Goal: Task Accomplishment & Management: Complete application form

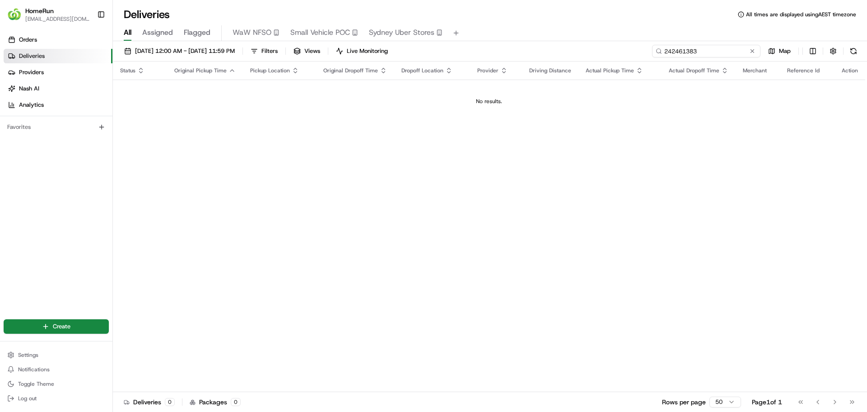
click at [735, 51] on input "242461383" at bounding box center [706, 51] width 108 height 13
type input "2"
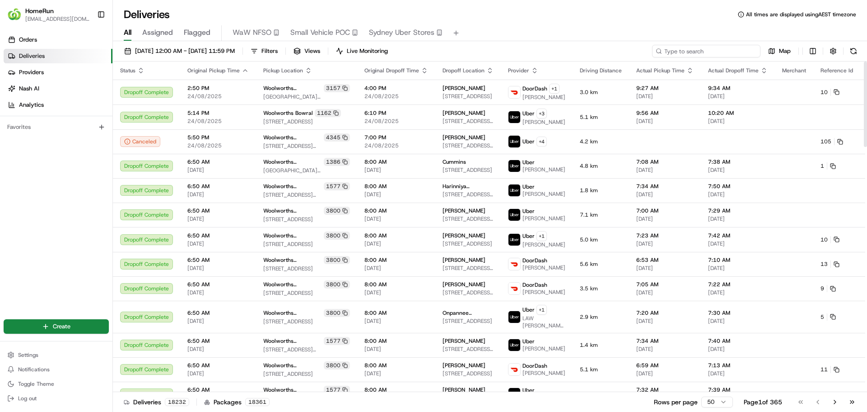
click at [718, 52] on input at bounding box center [706, 51] width 108 height 13
paste input "266090417"
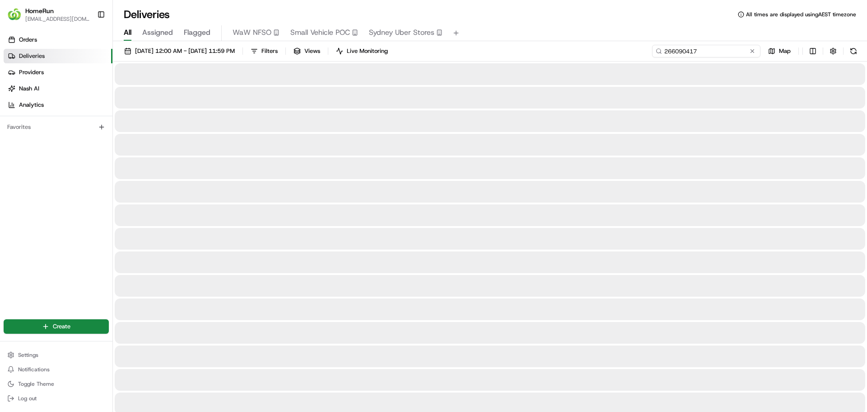
click at [665, 52] on input "266090417" at bounding box center [706, 51] width 108 height 13
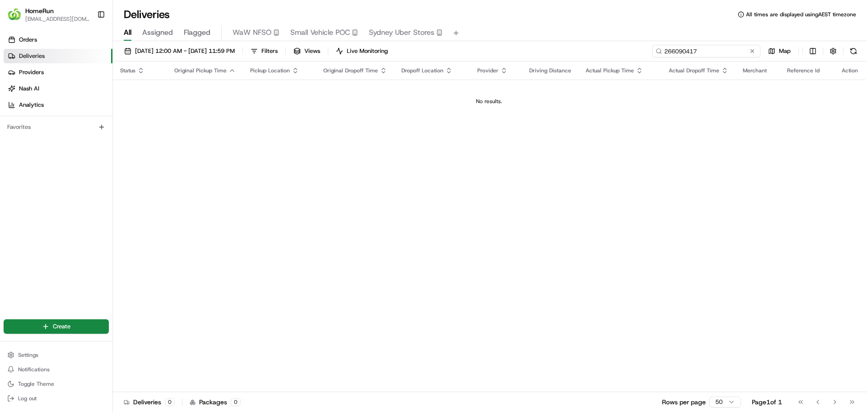
click at [708, 55] on input "266090417" at bounding box center [706, 51] width 108 height 13
type input "266090417"
click at [183, 52] on span "[DATE] 12:00 AM - [DATE] 11:59 PM" at bounding box center [185, 51] width 100 height 8
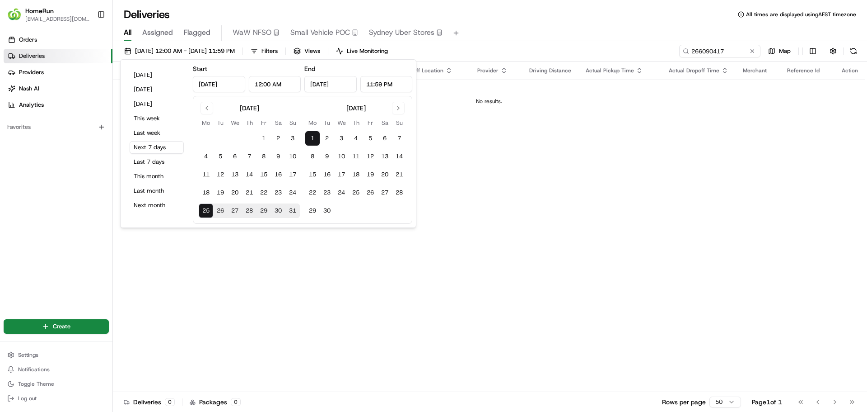
click at [225, 87] on input "[DATE]" at bounding box center [219, 84] width 52 height 16
click at [290, 190] on button "24" at bounding box center [293, 192] width 14 height 14
type input "[DATE]"
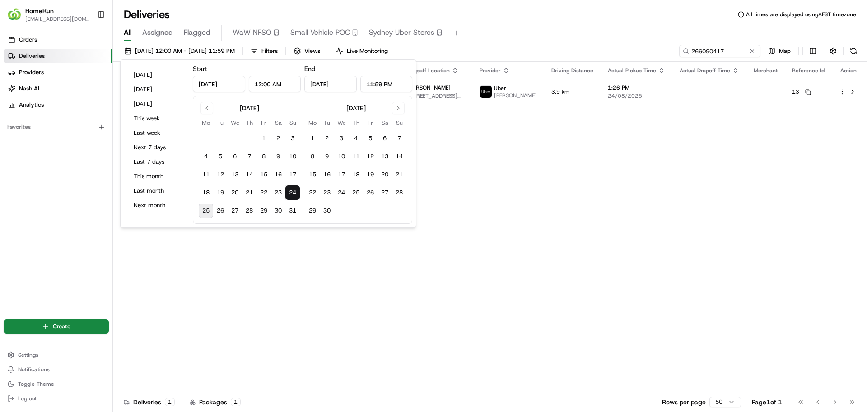
click at [485, 51] on div "[DATE] 12:00 AM - [DATE] 11:59 PM Filters Views Live Monitoring 266090417 Map" at bounding box center [490, 53] width 754 height 17
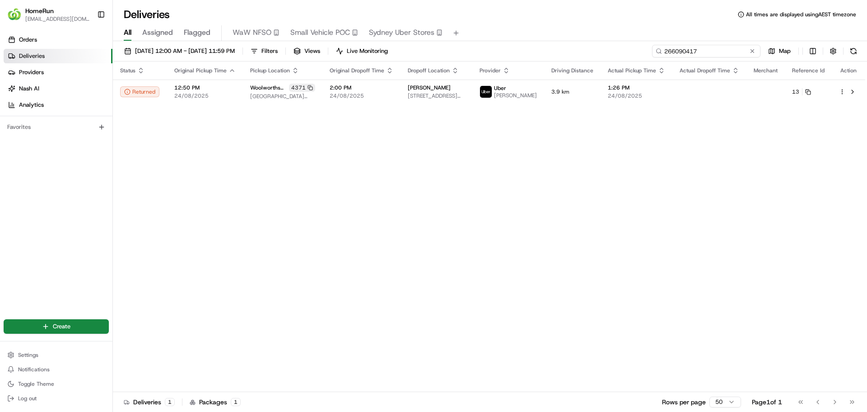
click at [726, 51] on input "266090417" at bounding box center [706, 51] width 108 height 13
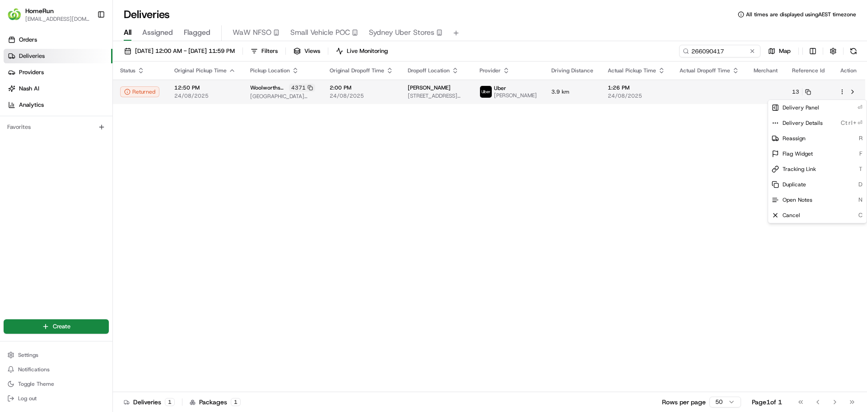
click at [843, 91] on html "HomeRun [EMAIL_ADDRESS][DOMAIN_NAME] Toggle Sidebar Orders Deliveries Providers…" at bounding box center [433, 206] width 867 height 412
click at [737, 138] on html "HomeRun [EMAIL_ADDRESS][DOMAIN_NAME] Toggle Sidebar Orders Deliveries Providers…" at bounding box center [433, 206] width 867 height 412
click at [852, 92] on button at bounding box center [853, 91] width 11 height 11
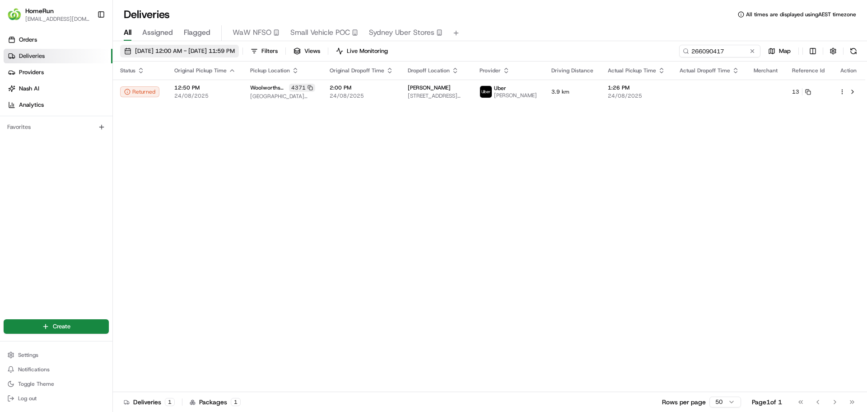
click at [166, 52] on span "[DATE] 12:00 AM - [DATE] 11:59 PM" at bounding box center [185, 51] width 100 height 8
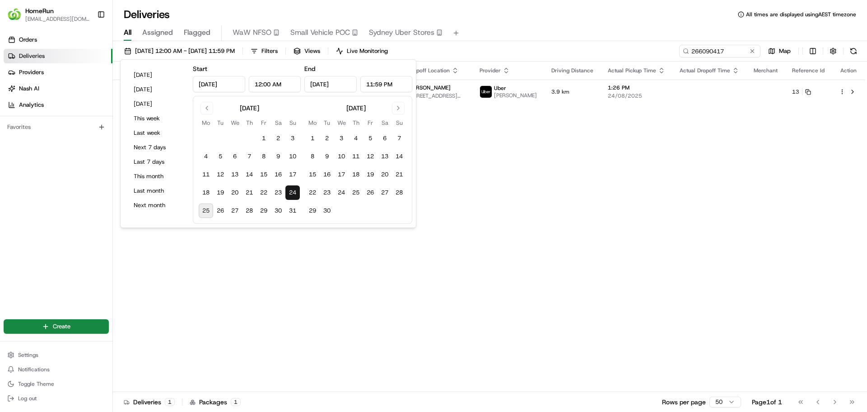
click at [207, 212] on button "25" at bounding box center [206, 210] width 14 height 14
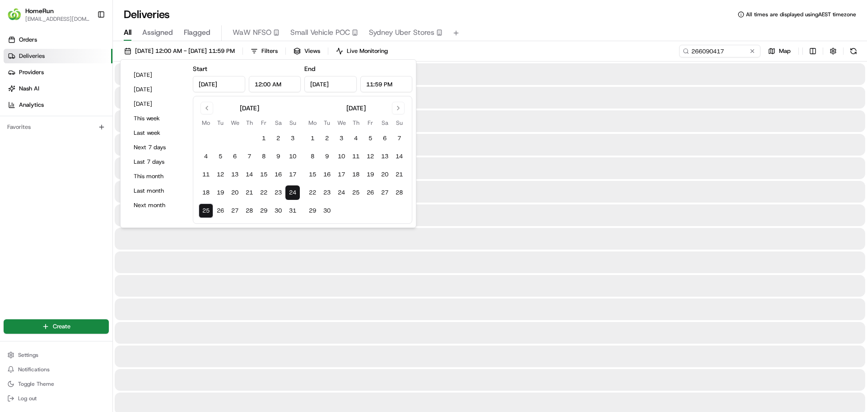
type input "[DATE]"
click at [502, 58] on div "[DATE] 12:00 AM - [DATE] 11:59 PM Filters Views Live Monitoring 266090417 Map" at bounding box center [490, 53] width 754 height 17
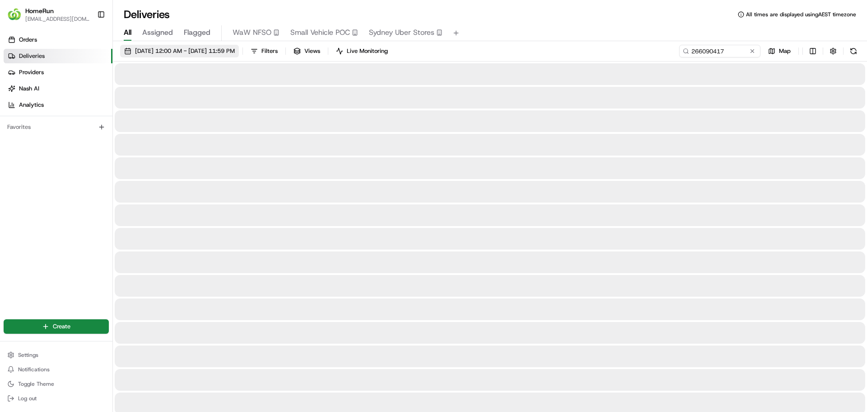
click at [235, 51] on span "[DATE] 12:00 AM - [DATE] 11:59 PM" at bounding box center [185, 51] width 100 height 8
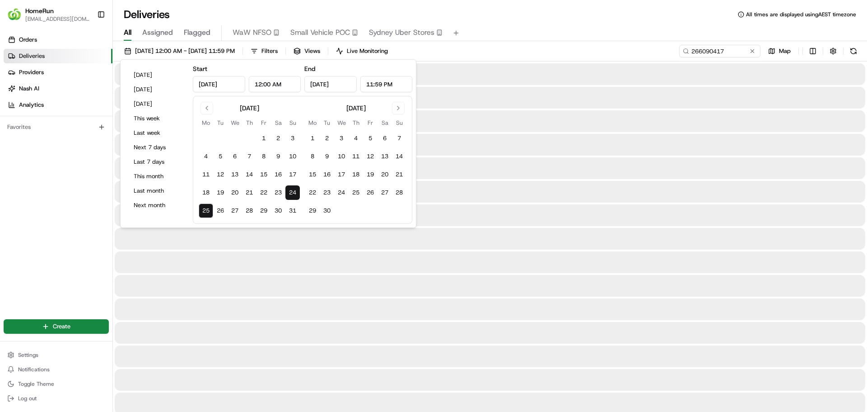
click at [205, 211] on button "25" at bounding box center [206, 210] width 14 height 14
type input "[DATE]"
click at [478, 56] on div "[DATE] 12:00 AM - [DATE] 11:59 PM Filters Views Live Monitoring 266090417 Map" at bounding box center [490, 53] width 754 height 17
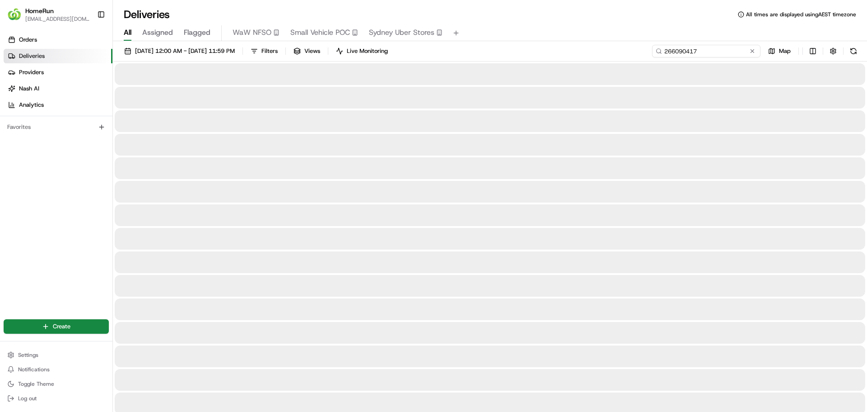
click at [734, 52] on input "266090417" at bounding box center [706, 51] width 108 height 13
click at [706, 51] on input "266090417" at bounding box center [706, 51] width 108 height 13
drag, startPoint x: 706, startPoint y: 51, endPoint x: 647, endPoint y: 48, distance: 58.8
click at [647, 48] on div "[DATE] 12:00 AM - [DATE] 11:59 PM Filters Views Live Monitoring 266090417 Map" at bounding box center [490, 53] width 754 height 17
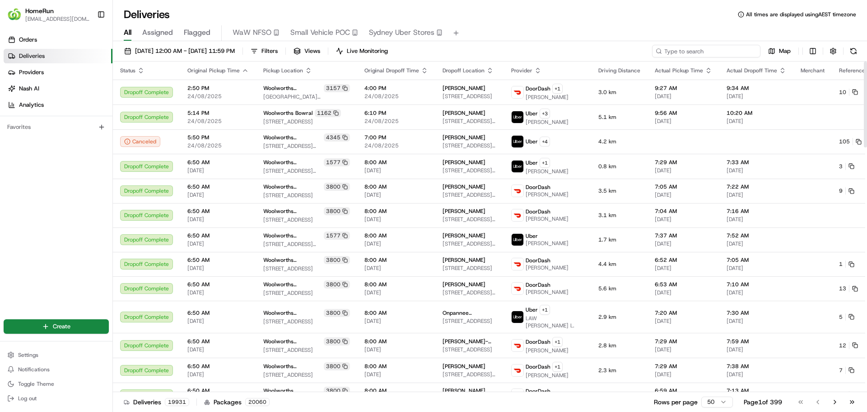
click at [712, 55] on input at bounding box center [706, 51] width 108 height 13
paste input "266090417"
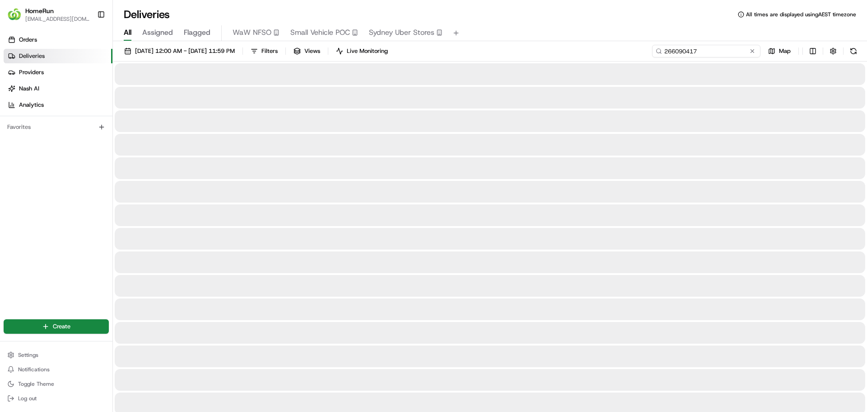
click at [704, 52] on input "266090417" at bounding box center [706, 51] width 108 height 13
type input "266090417"
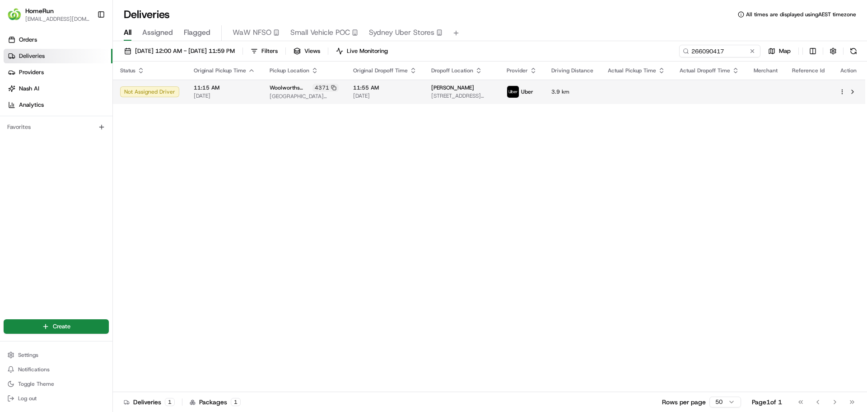
click at [842, 92] on html "HomeRun [EMAIL_ADDRESS][DOMAIN_NAME] Toggle Sidebar Orders Deliveries Providers…" at bounding box center [433, 206] width 867 height 412
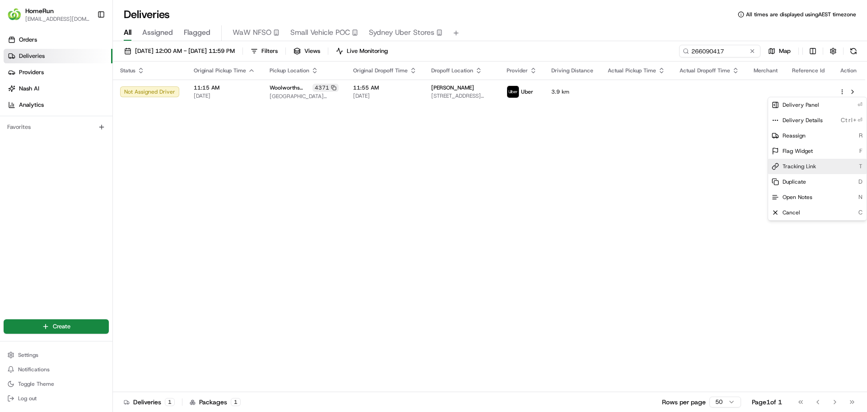
click at [829, 162] on div "Tracking Link T" at bounding box center [817, 166] width 98 height 15
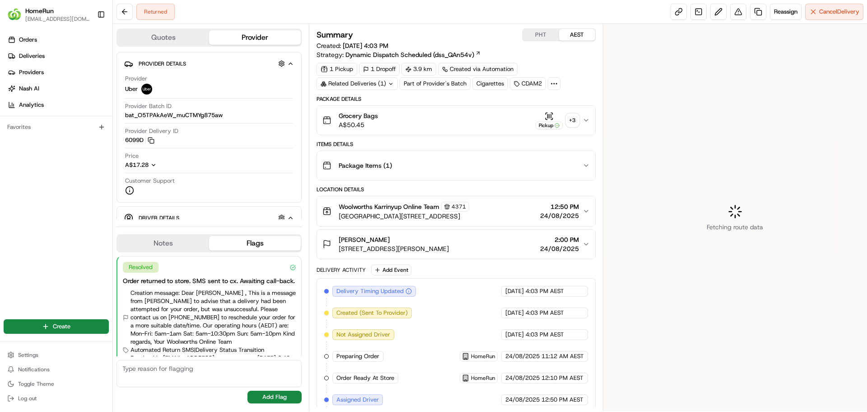
scroll to position [33, 0]
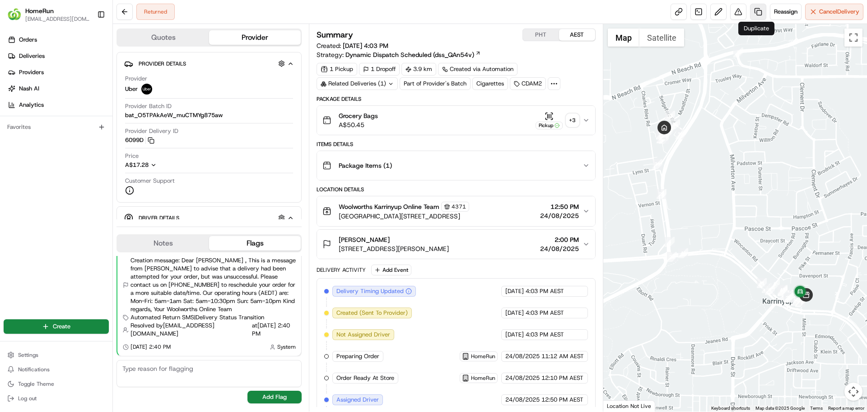
click at [754, 12] on link at bounding box center [758, 12] width 16 height 16
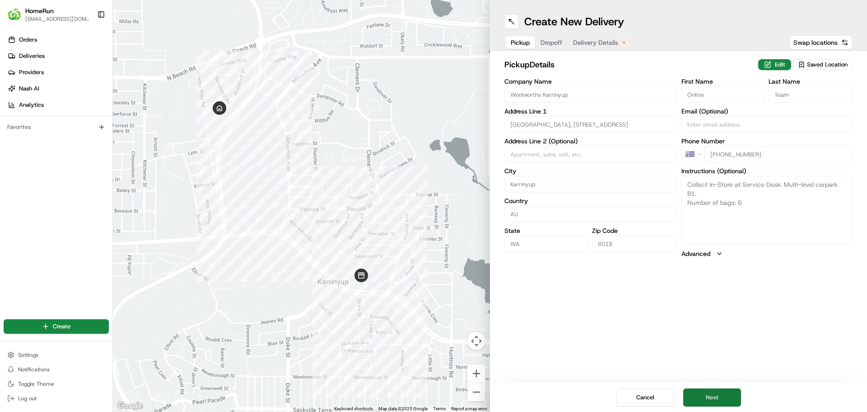
click at [715, 392] on button "Next" at bounding box center [713, 397] width 58 height 18
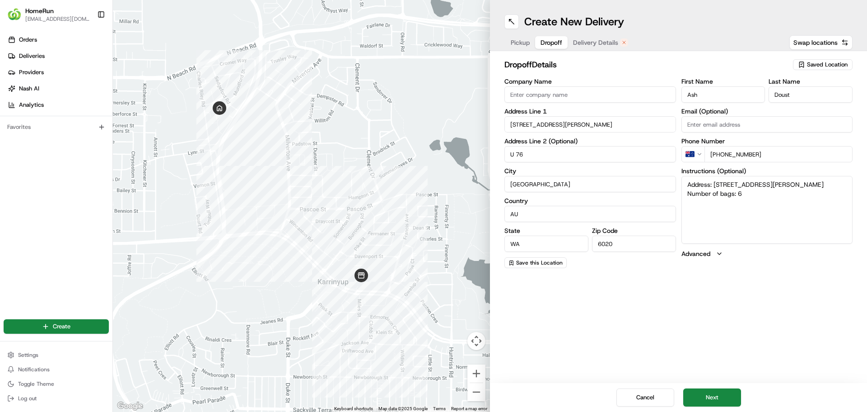
click at [726, 184] on textarea "Address: U 76 47 Charles Riley Rd NORTH BEACH WA Number of bags: 6" at bounding box center [768, 210] width 172 height 68
click at [753, 196] on textarea "Address: U 75 47 Charles Riley Rd NORTH BEACH WA Number of bags: 6" at bounding box center [768, 210] width 172 height 68
click at [728, 211] on textarea "Address: U 75 47 Charles Riley Rd NORTH BEACH WA Number of bags: 6" at bounding box center [768, 210] width 172 height 68
paste textarea "*Instructions: Building straight opposite the park. Go up to the entry , to the…"
type textarea "Address: U 75 47 Charles Riley Rd NORTH BEACH WA Number of bags: 6 *Instruction…"
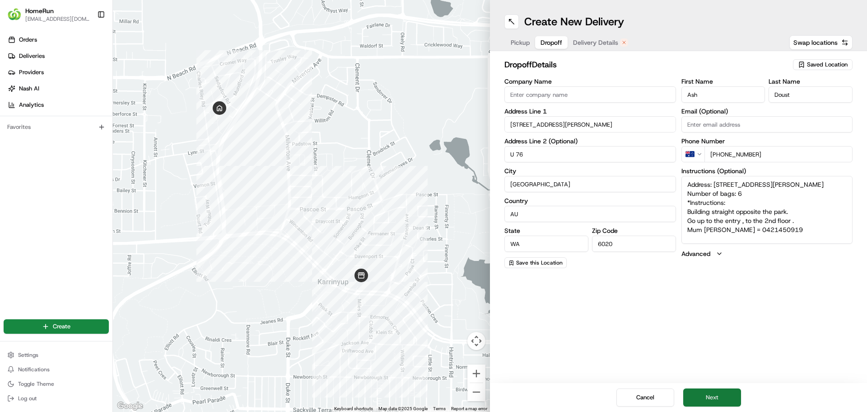
click at [724, 398] on button "Next" at bounding box center [713, 397] width 58 height 18
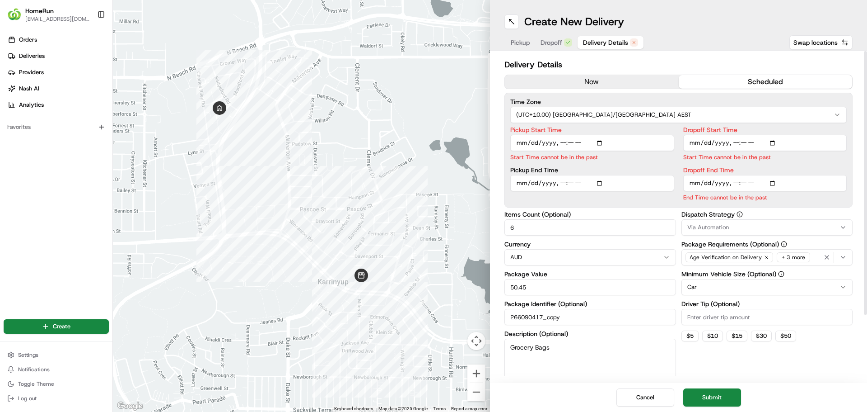
click at [601, 142] on input "Pickup Start Time" at bounding box center [593, 143] width 164 height 16
type input "2025-08-25T11:15"
click at [644, 127] on label "Pickup Start Time" at bounding box center [593, 130] width 164 height 6
click at [644, 135] on input "Pickup Start Time" at bounding box center [593, 143] width 164 height 16
click at [601, 173] on input "Pickup End Time" at bounding box center [593, 172] width 164 height 16
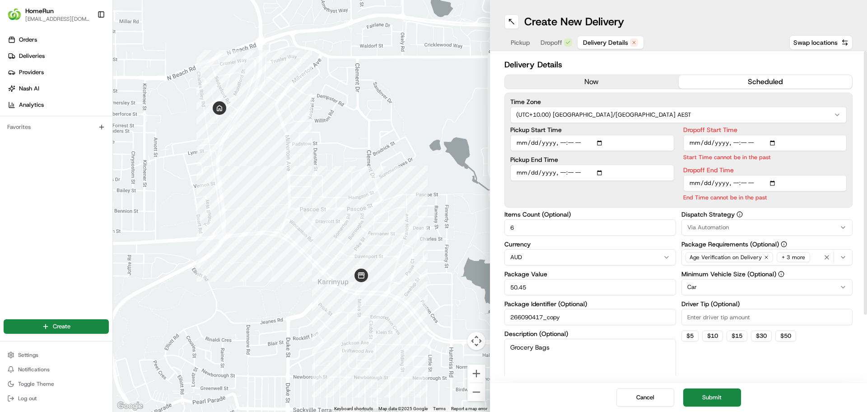
type input "2025-08-25T11:26"
click at [632, 157] on label "Pickup End Time" at bounding box center [593, 159] width 164 height 6
click at [632, 164] on input "Pickup End Time" at bounding box center [593, 172] width 164 height 16
click at [772, 144] on input "Dropoff Start Time" at bounding box center [766, 143] width 164 height 16
type input "2025-08-25T11:36"
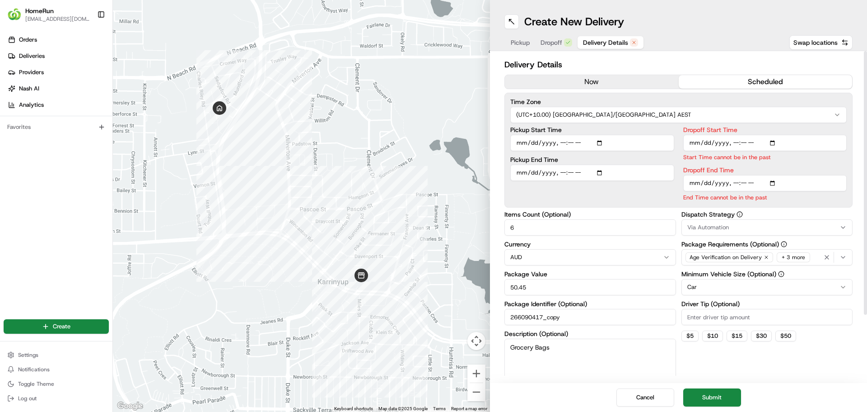
click at [804, 128] on label "Dropoff Start Time" at bounding box center [766, 130] width 164 height 6
click at [804, 135] on input "Dropoff Start Time" at bounding box center [766, 143] width 164 height 16
click at [773, 181] on input "Dropoff End Time" at bounding box center [766, 183] width 164 height 16
type input "2025-08-25T11:55"
click at [796, 167] on label "Dropoff End Time" at bounding box center [766, 170] width 164 height 6
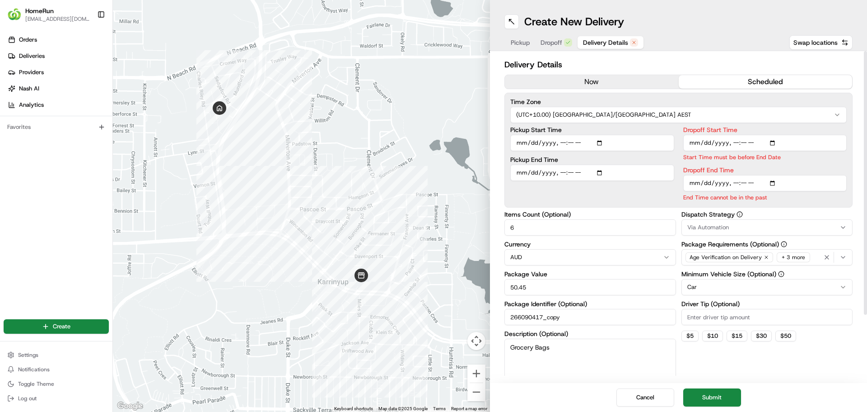
click at [796, 175] on input "Dropoff End Time" at bounding box center [766, 183] width 164 height 16
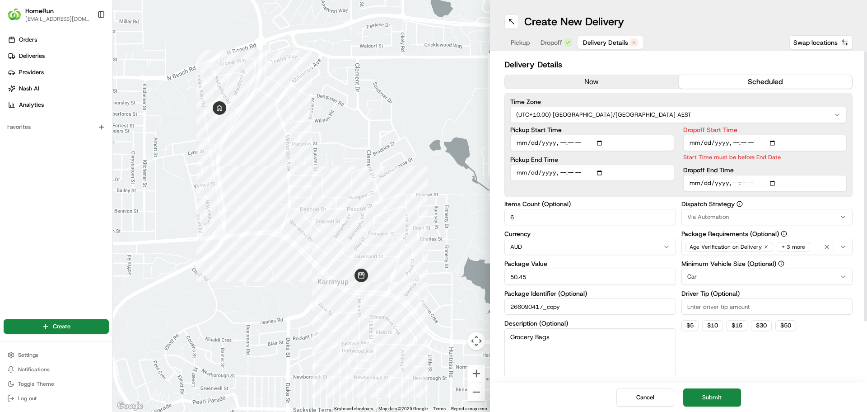
click at [773, 142] on input "Dropoff Start Time" at bounding box center [766, 143] width 164 height 16
type input "2025-08-25T11:37"
click at [785, 127] on label "Dropoff Start Time" at bounding box center [766, 130] width 164 height 6
click at [785, 135] on input "Dropoff Start Time" at bounding box center [766, 143] width 164 height 16
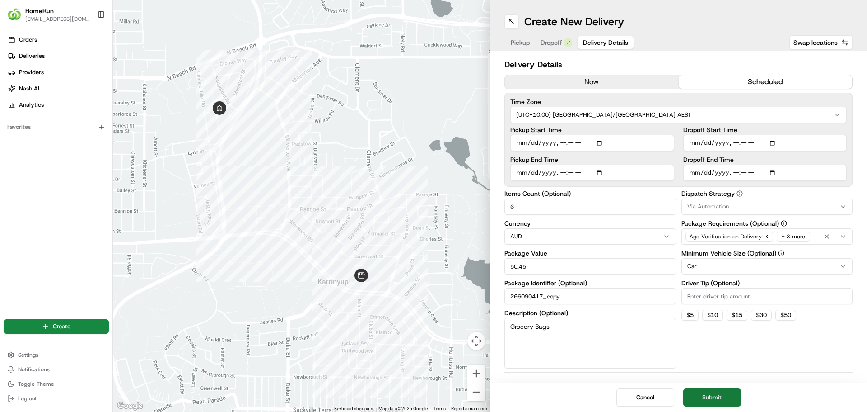
click at [713, 395] on button "Submit" at bounding box center [713, 397] width 58 height 18
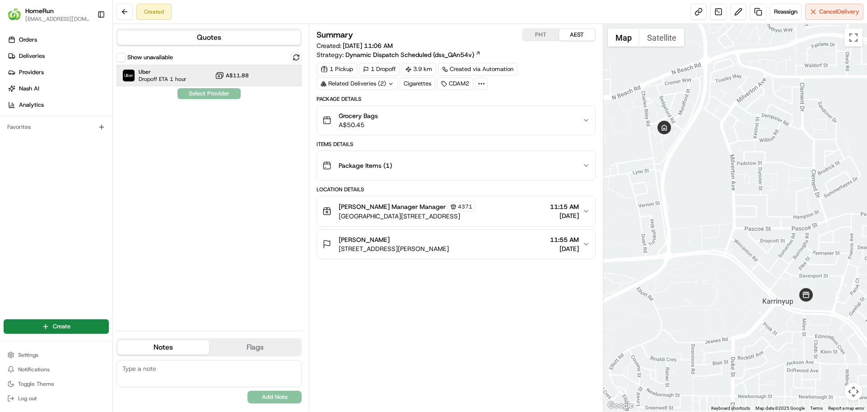
click at [180, 79] on span "Dropoff ETA 1 hour" at bounding box center [163, 78] width 48 height 7
click at [220, 94] on button "Assign Provider" at bounding box center [209, 93] width 64 height 11
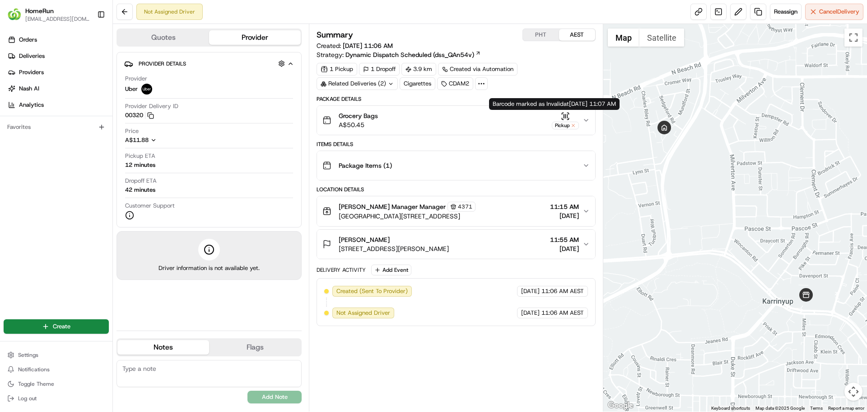
click at [483, 345] on div "Summary PHT AEST Created: 25/08/2025 11:06 AM Strategy: Dynamic Dispatch Schedu…" at bounding box center [456, 217] width 279 height 378
click at [82, 236] on div "Orders Deliveries Providers Nash AI Analytics Favorites" at bounding box center [56, 169] width 112 height 281
